Goal: Information Seeking & Learning: Learn about a topic

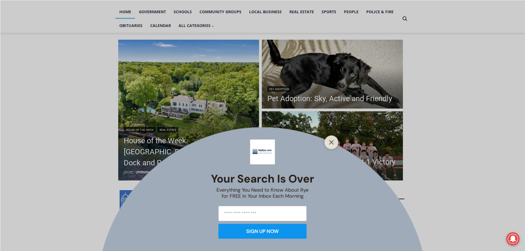
scroll to position [220, 0]
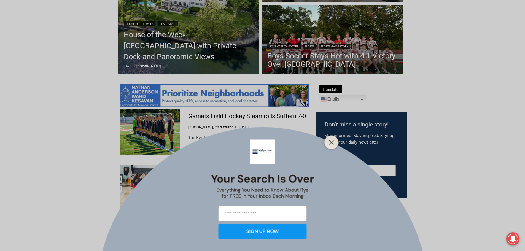
click at [326, 146] on div at bounding box center [331, 142] width 14 height 14
click at [329, 144] on line "Close" at bounding box center [331, 142] width 4 height 4
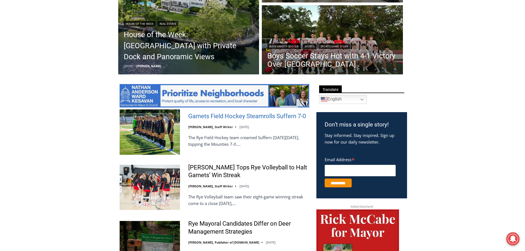
click at [264, 120] on link "Garnets Field Hockey Steamrolls Suffern 7-0" at bounding box center [247, 116] width 118 height 8
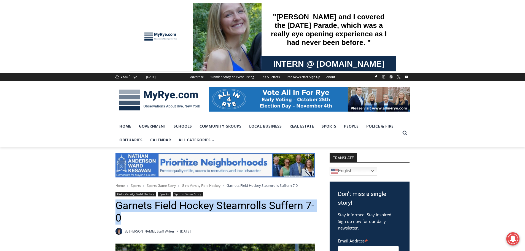
drag, startPoint x: 164, startPoint y: 220, endPoint x: 110, endPoint y: 207, distance: 55.8
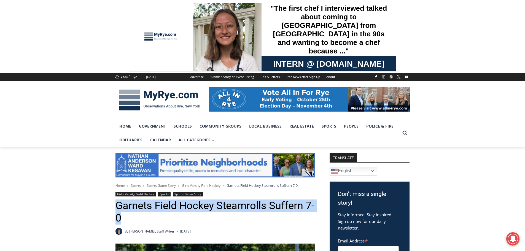
click at [129, 212] on h1 "Garnets Field Hockey Steamrolls Suffern 7-0" at bounding box center [215, 211] width 200 height 25
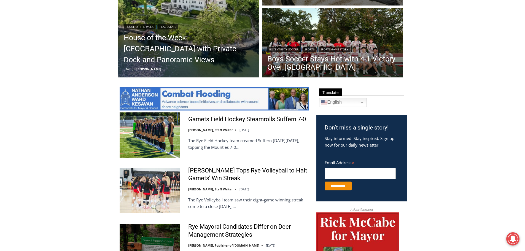
scroll to position [220, 0]
